Goal: Transaction & Acquisition: Purchase product/service

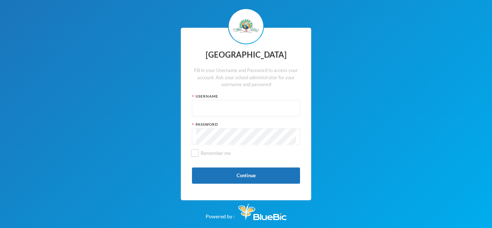
click at [270, 108] on input "text" at bounding box center [246, 108] width 100 height 16
type input "p"
click at [270, 108] on input "p" at bounding box center [246, 108] width 100 height 16
click at [264, 127] on div "Password" at bounding box center [246, 133] width 108 height 23
click at [256, 181] on button "Continue" at bounding box center [246, 175] width 108 height 16
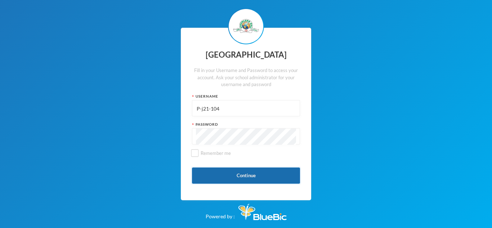
click at [242, 170] on button "Continue" at bounding box center [246, 175] width 108 height 16
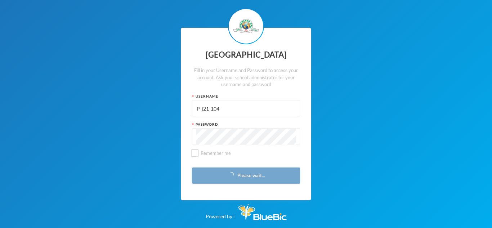
click at [242, 170] on button "Please wait..." at bounding box center [246, 175] width 108 height 16
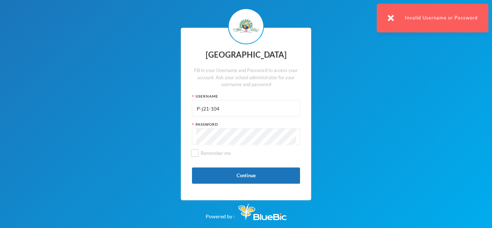
click at [198, 108] on input "P-j21-104" at bounding box center [246, 108] width 100 height 16
type input "p-j21-104"
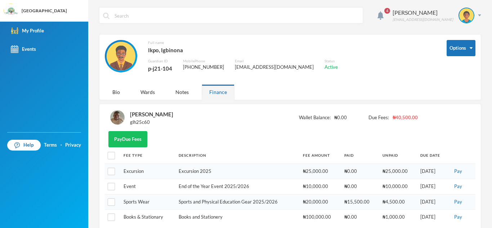
click at [463, 129] on div "[PERSON_NAME] glh25c60 Wallet Balance: ₦0.00 Due Fees: ₦40,500.00" at bounding box center [290, 120] width 371 height 22
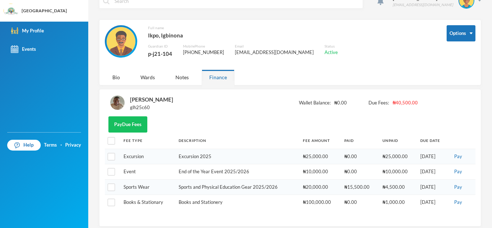
scroll to position [21, 0]
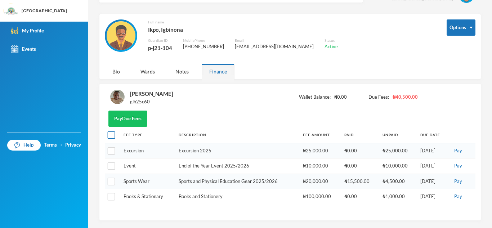
click at [112, 138] on input "checkbox" at bounding box center [112, 135] width 8 height 8
checkbox input "true"
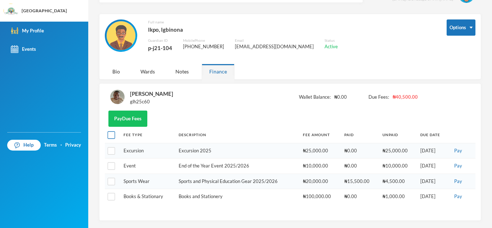
checkbox input "true"
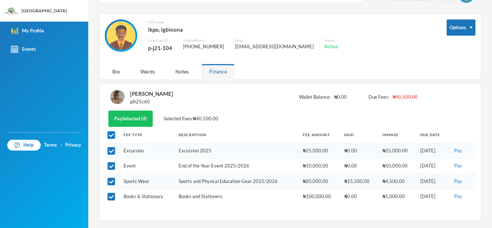
click at [110, 134] on input "checkbox" at bounding box center [112, 135] width 8 height 8
checkbox input "false"
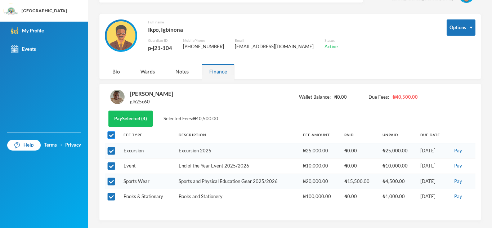
checkbox input "false"
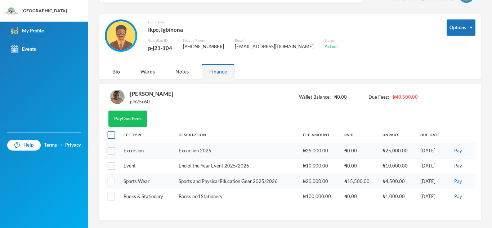
click at [110, 134] on input "checkbox" at bounding box center [112, 135] width 8 height 8
checkbox input "true"
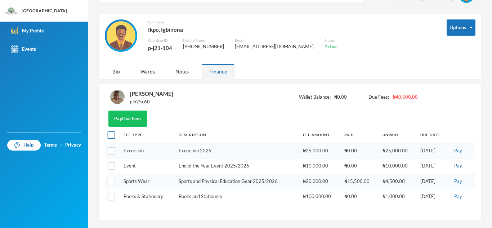
checkbox input "true"
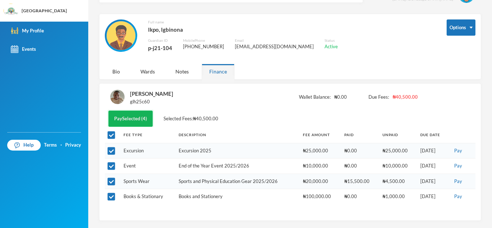
click at [121, 120] on button "Pay Selected (4)" at bounding box center [130, 119] width 44 height 16
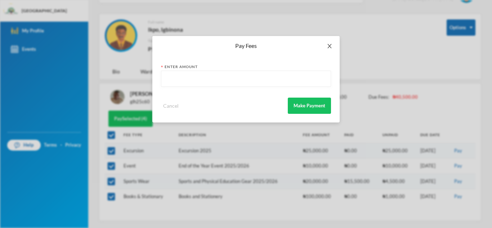
click at [328, 43] on span "Close" at bounding box center [329, 46] width 20 height 20
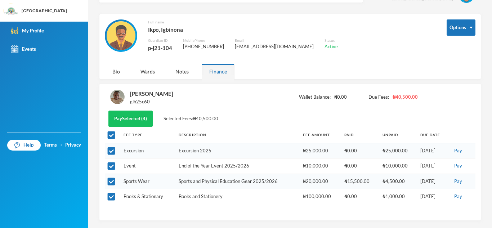
click at [328, 43] on div "Pay Fees Enter Amount Cancel Make Payment" at bounding box center [246, 114] width 492 height 228
click at [226, 121] on div "Pay Selected (4) Selected Fees: ₦40,500.00" at bounding box center [290, 119] width 371 height 16
click at [315, 98] on span "Wallet Balance:" at bounding box center [315, 97] width 32 height 7
click at [343, 94] on div "Wallet Balance: ₦0.00 Due Fees: ₦40,500.00" at bounding box center [358, 97] width 119 height 7
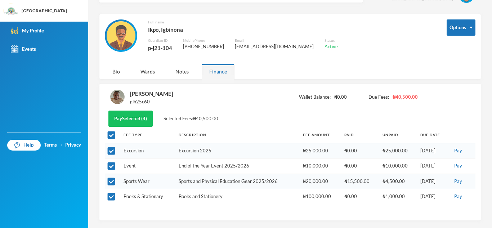
click at [341, 96] on span "₦0.00" at bounding box center [340, 97] width 13 height 7
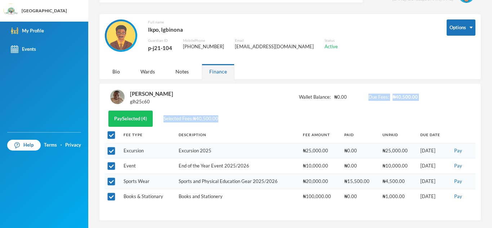
drag, startPoint x: 341, startPoint y: 96, endPoint x: 398, endPoint y: 119, distance: 61.0
click at [398, 119] on div "[PERSON_NAME] glh25c60 Wallet Balance: ₦0.00 Due Fees: ₦40,500.00 Pay Selected …" at bounding box center [290, 152] width 371 height 126
click at [306, 128] on th "Fee Amount" at bounding box center [319, 135] width 41 height 16
click at [108, 137] on input "checkbox" at bounding box center [112, 135] width 8 height 8
checkbox input "false"
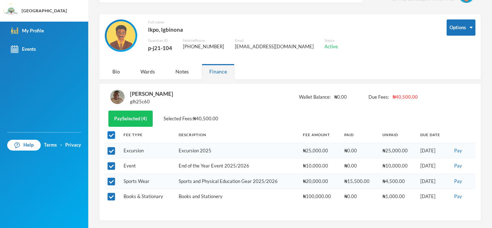
checkbox input "false"
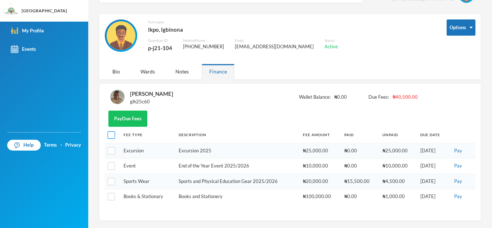
scroll to position [0, 0]
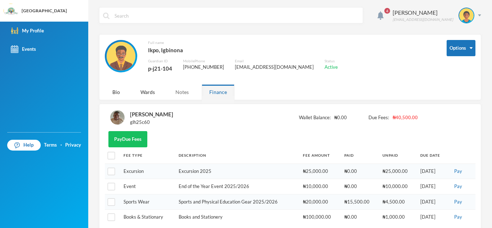
click at [182, 88] on div "Notes" at bounding box center [182, 91] width 28 height 15
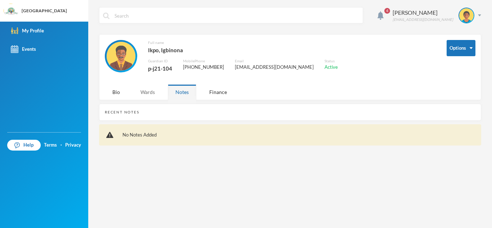
click at [145, 92] on div "Wards" at bounding box center [148, 91] width 30 height 15
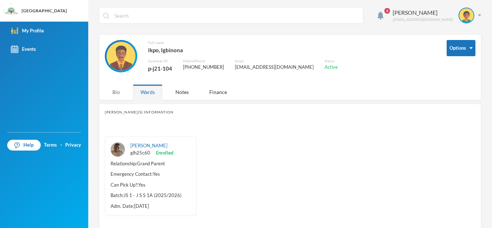
click at [116, 92] on div "Bio" at bounding box center [116, 91] width 23 height 15
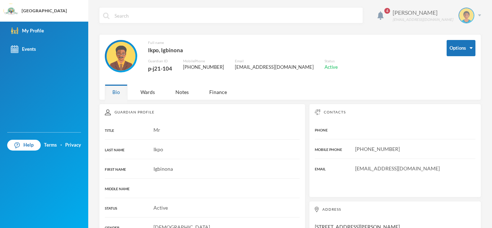
click at [461, 19] on img at bounding box center [466, 15] width 14 height 14
click at [386, 59] on div "Full name [PERSON_NAME], Igbinona Guardian ID p-j21-104 Mobile Phone [PHONE_NUM…" at bounding box center [270, 60] width 331 height 41
click at [383, 13] on img at bounding box center [380, 15] width 6 height 9
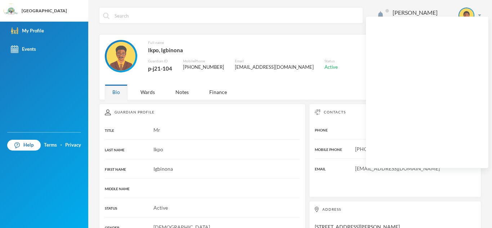
click at [285, 131] on div "Mr" at bounding box center [202, 130] width 195 height 8
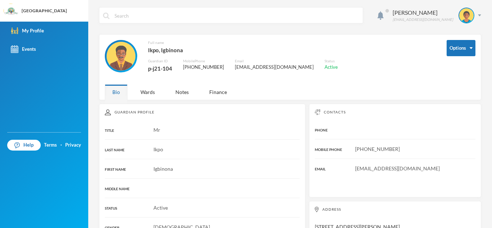
click at [202, 18] on input "text" at bounding box center [236, 16] width 245 height 16
type input "student handbook"
click at [361, 131] on div "PHONE" at bounding box center [395, 130] width 161 height 8
